Goal: Task Accomplishment & Management: Manage account settings

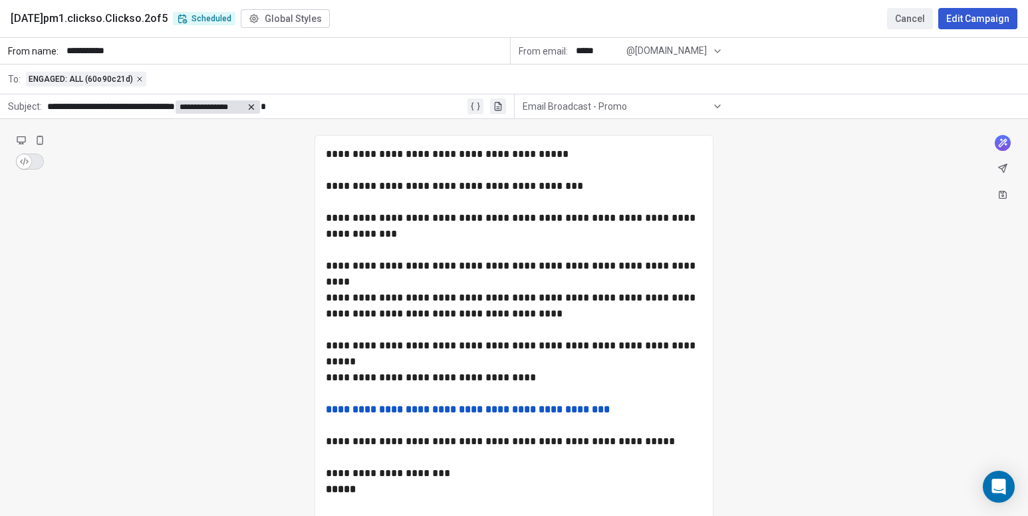
scroll to position [45, 0]
click at [905, 21] on button "Cancel" at bounding box center [910, 18] width 46 height 21
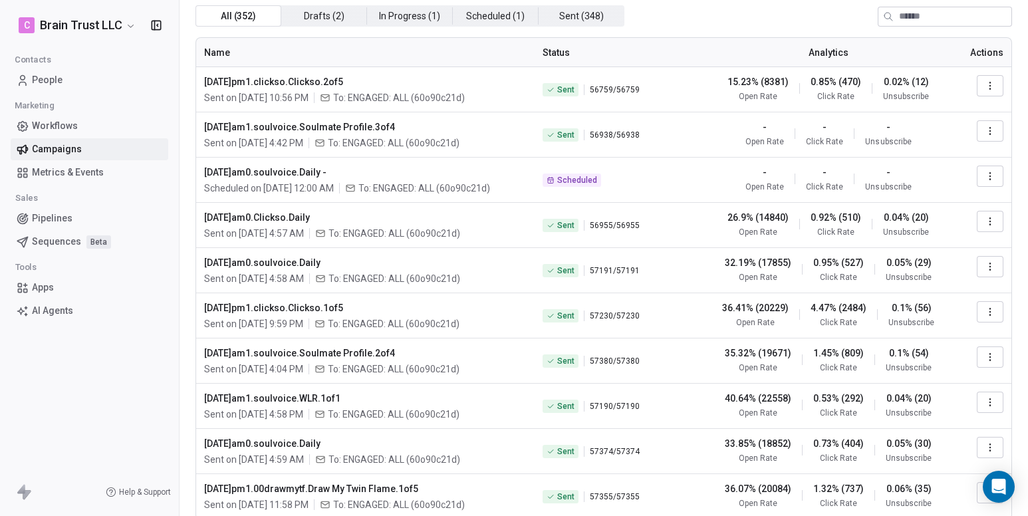
scroll to position [0, 0]
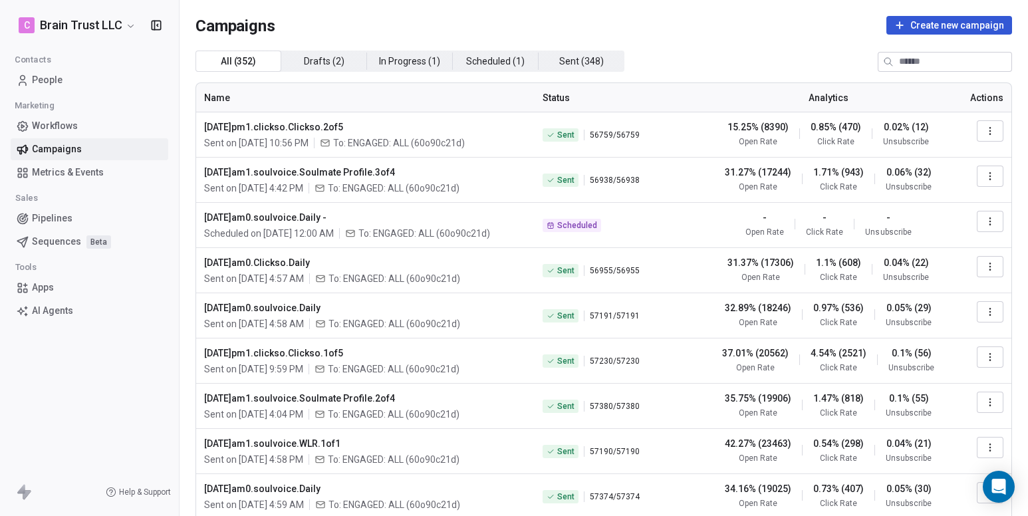
click at [158, 22] on icon "button" at bounding box center [156, 25] width 13 height 13
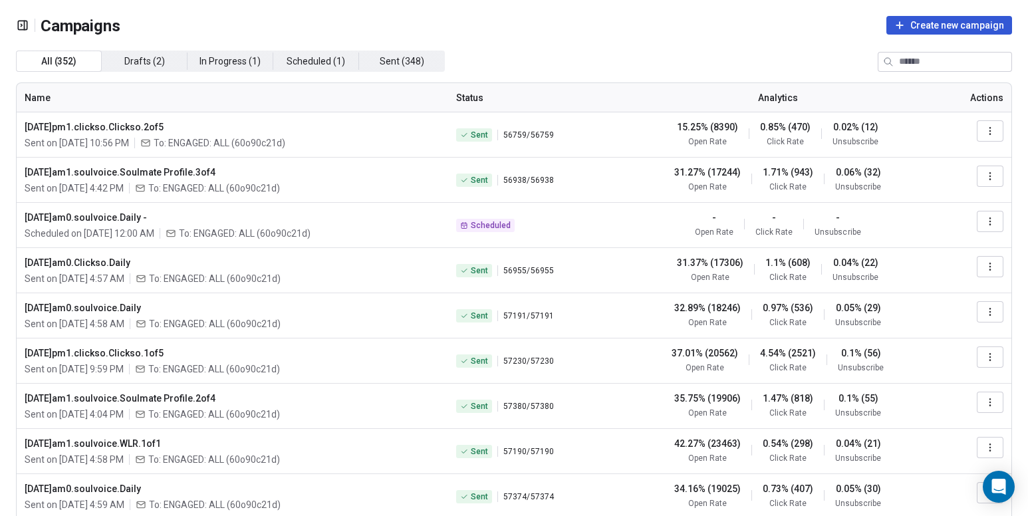
click at [158, 22] on div "Campaigns Create new campaign" at bounding box center [514, 25] width 996 height 19
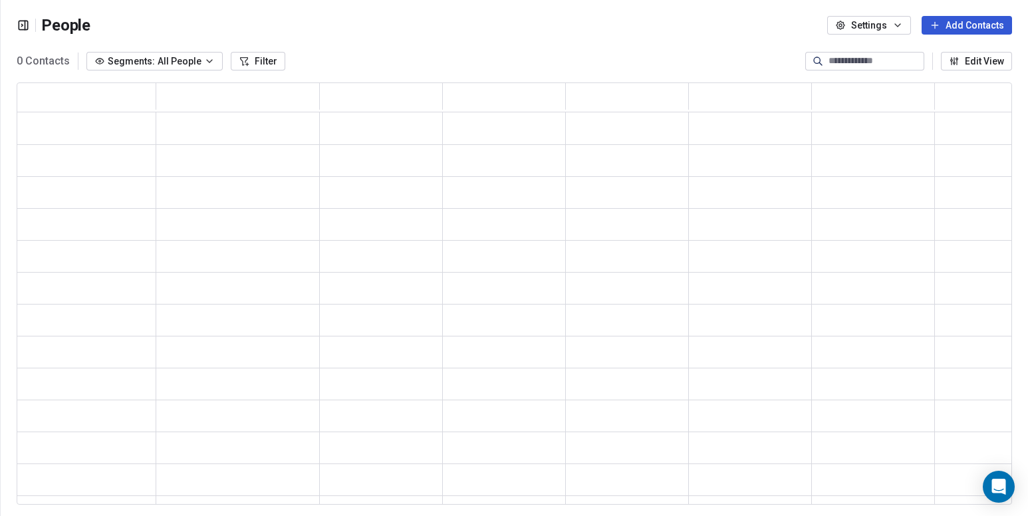
scroll to position [412, 985]
click at [13, 24] on div "People Settings Add Contacts" at bounding box center [514, 25] width 1027 height 51
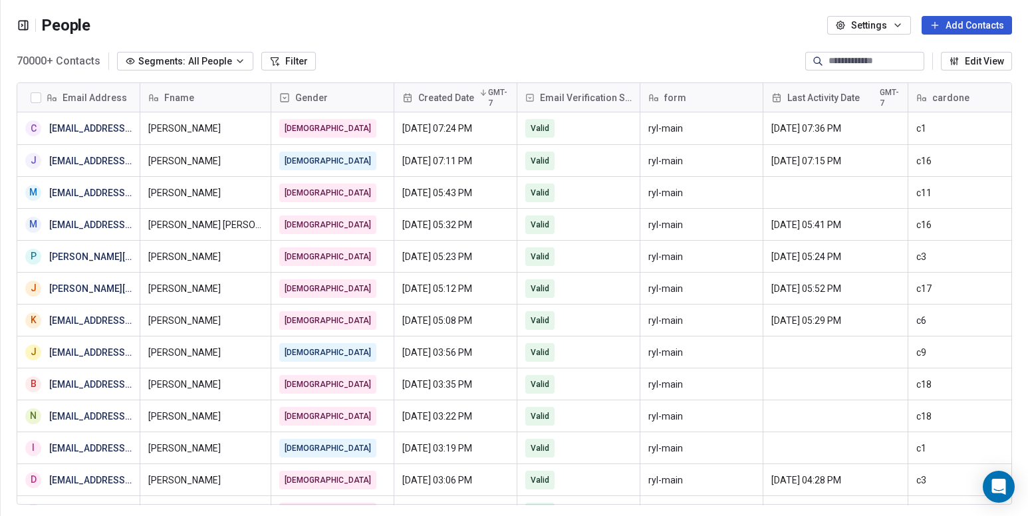
scroll to position [11, 11]
click at [17, 24] on icon "button" at bounding box center [23, 25] width 13 height 13
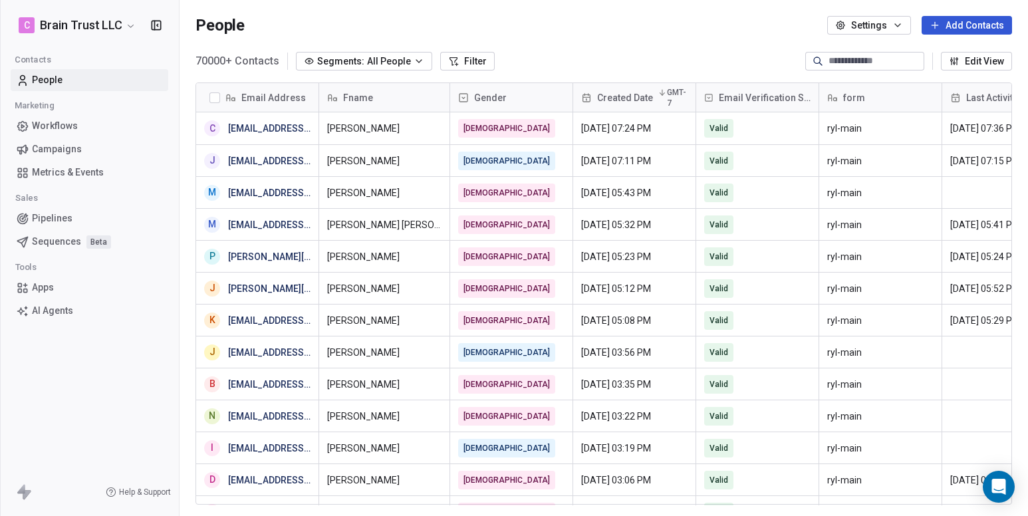
click at [159, 27] on icon "button" at bounding box center [156, 25] width 13 height 13
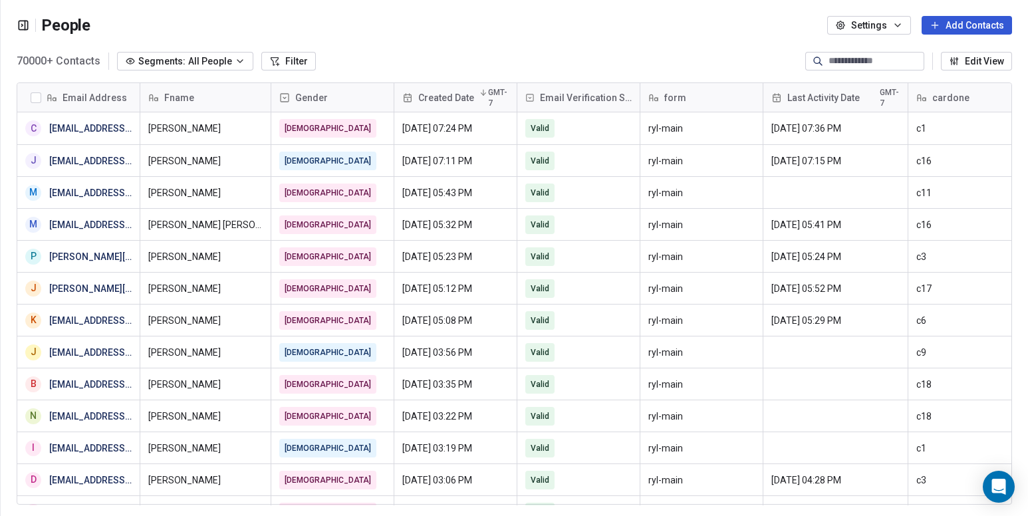
scroll to position [11, 11]
click at [20, 26] on icon "button" at bounding box center [23, 25] width 13 height 13
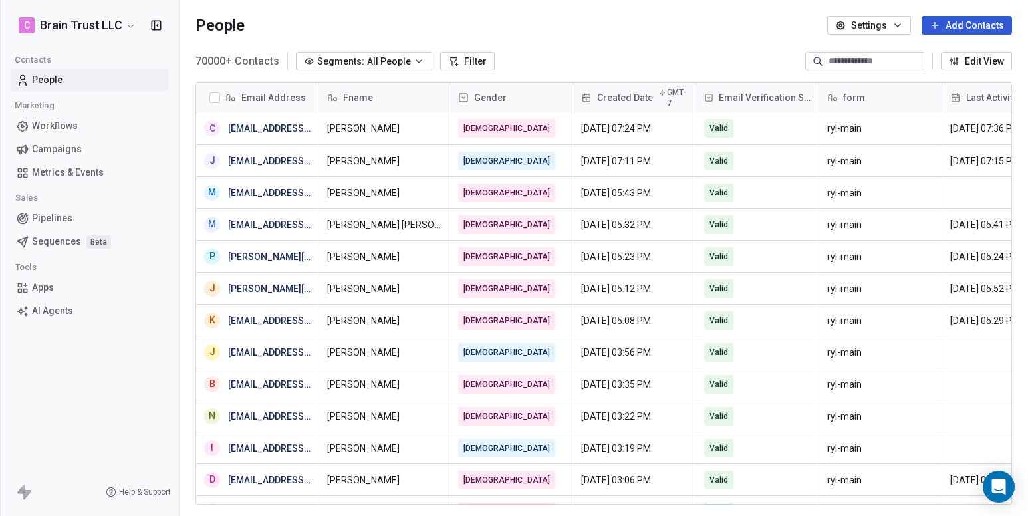
click at [47, 27] on html "C Brain Trust LLC Contacts People Marketing Workflows Campaigns Metrics & Event…" at bounding box center [514, 258] width 1028 height 516
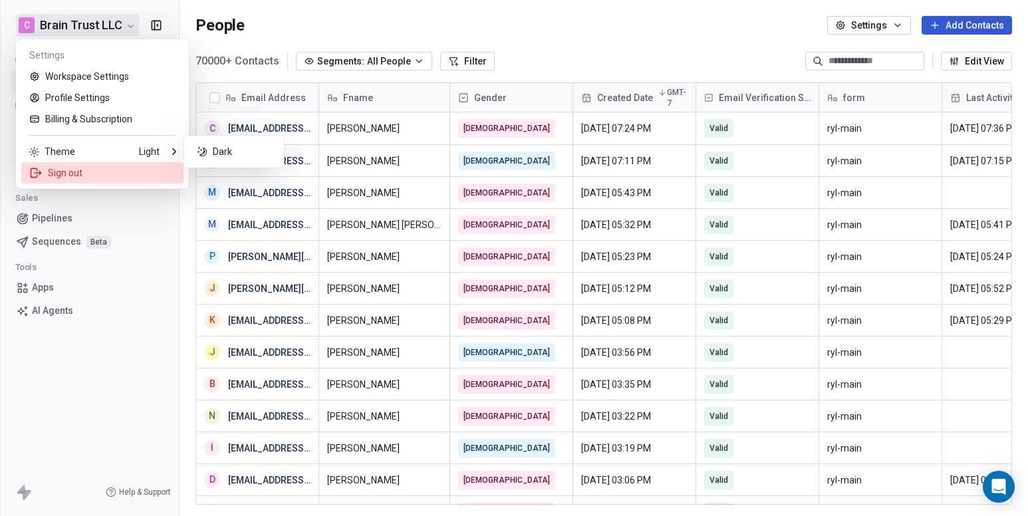
click at [72, 169] on div "Sign out" at bounding box center [102, 172] width 162 height 21
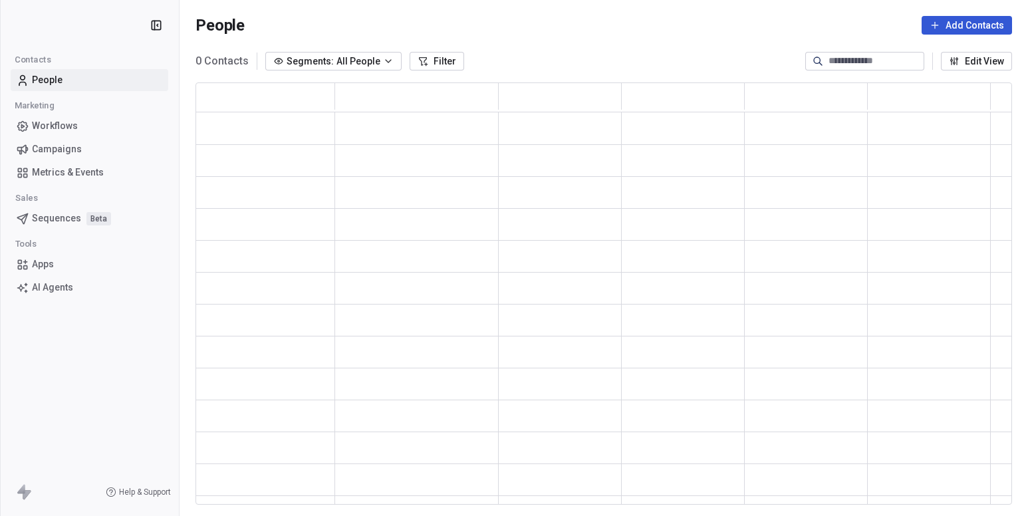
scroll to position [412, 806]
